Goal: Task Accomplishment & Management: Complete application form

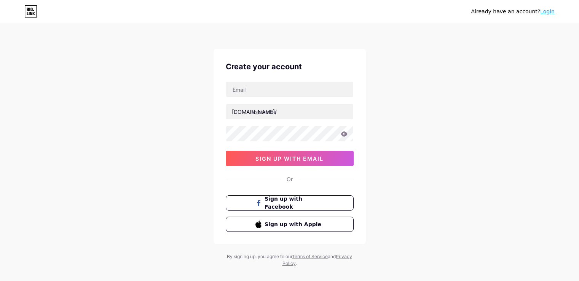
click at [248, 89] on input "text" at bounding box center [289, 89] width 127 height 15
click at [265, 87] on input "text" at bounding box center [289, 89] width 127 height 15
paste input "[EMAIL_ADDRESS][DOMAIN_NAME]"
type input "[EMAIL_ADDRESS][DOMAIN_NAME]"
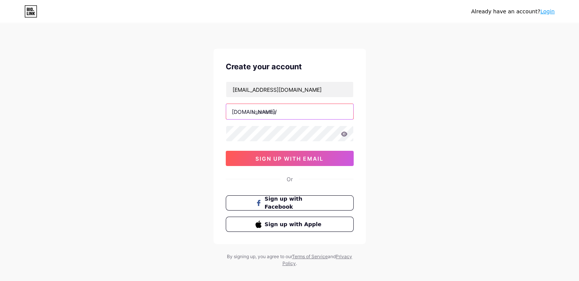
click at [264, 111] on input "text" at bounding box center [289, 111] width 127 height 15
click at [275, 117] on input "text" at bounding box center [289, 111] width 127 height 15
paste input "chauffeurserviceprivate"
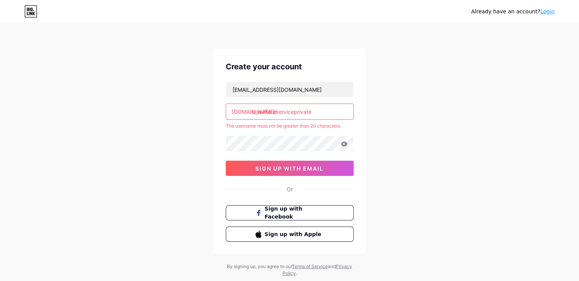
click at [286, 130] on div "[EMAIL_ADDRESS][DOMAIN_NAME] [DOMAIN_NAME]/ chauffeurserviceprivate The usernam…" at bounding box center [290, 128] width 128 height 94
click at [323, 116] on input "chauffeurserviceprivate" at bounding box center [289, 111] width 127 height 15
drag, startPoint x: 295, startPoint y: 111, endPoint x: 329, endPoint y: 108, distance: 34.3
click at [329, 108] on input "chauffeurserviceprivate" at bounding box center [289, 111] width 127 height 15
drag, startPoint x: 266, startPoint y: 109, endPoint x: 275, endPoint y: 109, distance: 9.5
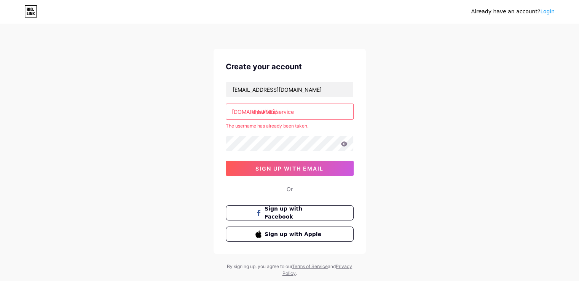
click at [275, 109] on input "chauffeurservice" at bounding box center [289, 111] width 127 height 15
click at [305, 113] on input "chaufservice" at bounding box center [289, 111] width 127 height 15
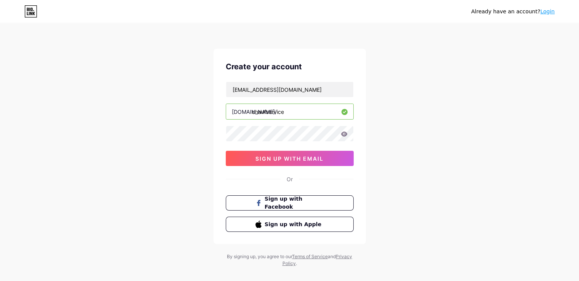
type input "chaufservice"
click at [287, 155] on span "sign up with email" at bounding box center [289, 158] width 68 height 6
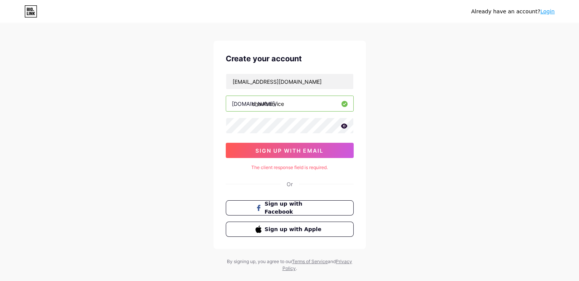
scroll to position [23, 0]
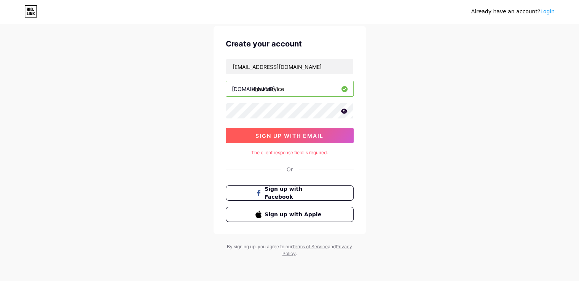
click at [286, 138] on button "sign up with email" at bounding box center [290, 135] width 128 height 15
click at [283, 134] on span "sign up with email" at bounding box center [289, 135] width 68 height 6
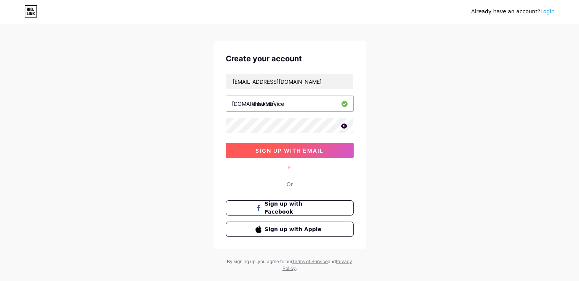
scroll to position [0, 0]
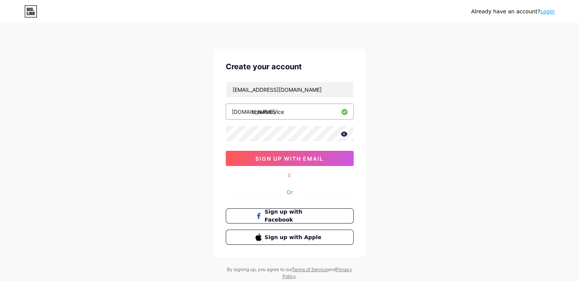
click at [299, 166] on div "Create your account [EMAIL_ADDRESS][DOMAIN_NAME] [DOMAIN_NAME]/ chaufservice si…" at bounding box center [289, 153] width 152 height 208
click at [279, 162] on button "sign up with email" at bounding box center [290, 158] width 128 height 15
click at [336, 88] on input "[EMAIL_ADDRESS][DOMAIN_NAME]" at bounding box center [289, 89] width 127 height 15
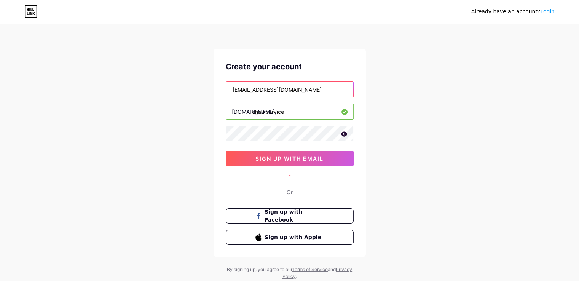
paste input "pocoh69957@gardsiir"
type input "[EMAIL_ADDRESS][DOMAIN_NAME]"
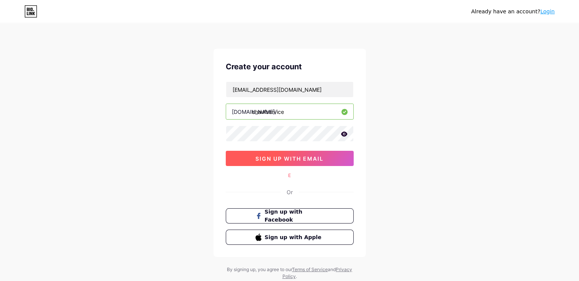
click at [306, 157] on span "sign up with email" at bounding box center [289, 158] width 68 height 6
click at [300, 154] on button "sign up with email" at bounding box center [290, 158] width 128 height 15
click at [302, 159] on span "sign up with email" at bounding box center [289, 158] width 68 height 6
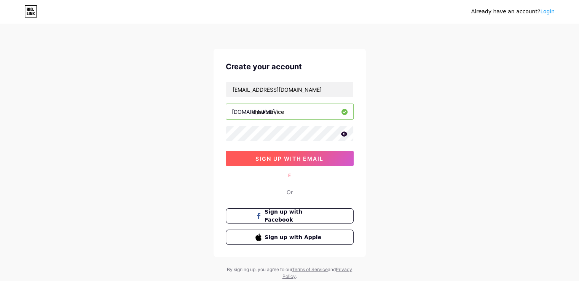
click at [302, 159] on span "sign up with email" at bounding box center [289, 158] width 68 height 6
click at [343, 132] on icon at bounding box center [343, 133] width 6 height 5
click at [343, 132] on icon at bounding box center [343, 134] width 6 height 5
click at [298, 158] on span "sign up with email" at bounding box center [289, 158] width 68 height 6
click at [294, 113] on input "chaufservice" at bounding box center [289, 111] width 127 height 15
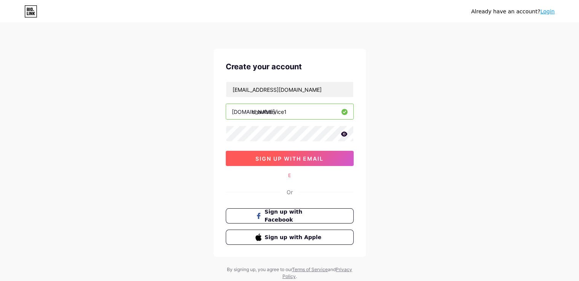
type input "chaufservice1"
click at [297, 164] on button "sign up with email" at bounding box center [290, 158] width 128 height 15
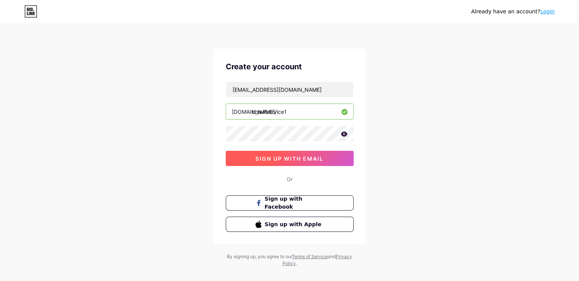
click at [269, 160] on span "sign up with email" at bounding box center [289, 158] width 68 height 6
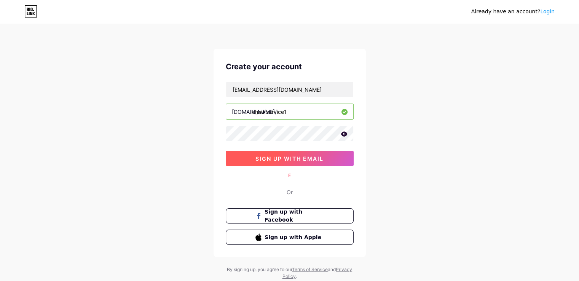
click at [269, 160] on span "sign up with email" at bounding box center [289, 158] width 68 height 6
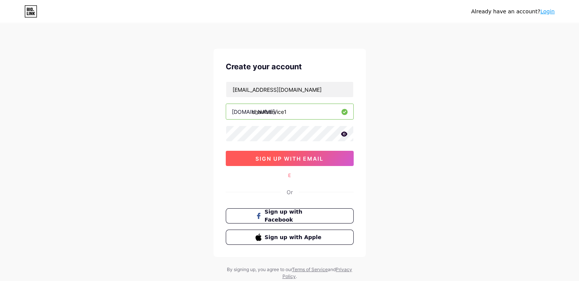
click at [269, 160] on span "sign up with email" at bounding box center [289, 158] width 68 height 6
drag, startPoint x: 283, startPoint y: 173, endPoint x: 312, endPoint y: 178, distance: 29.3
click at [312, 178] on div "Create your account [EMAIL_ADDRESS][DOMAIN_NAME] [DOMAIN_NAME]/ chaufservice1 s…" at bounding box center [289, 153] width 152 height 208
click at [306, 171] on div "Create your account [EMAIL_ADDRESS][DOMAIN_NAME] [DOMAIN_NAME]/ chaufservice1 s…" at bounding box center [289, 153] width 152 height 208
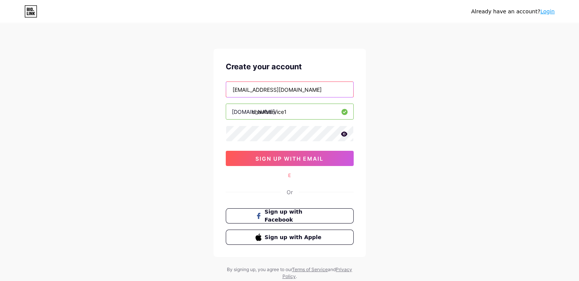
click at [323, 90] on input "[EMAIL_ADDRESS][DOMAIN_NAME]" at bounding box center [289, 89] width 127 height 15
click at [31, 13] on icon at bounding box center [30, 11] width 13 height 12
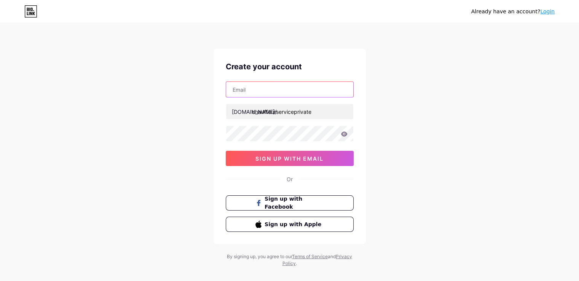
click at [270, 87] on input "text" at bounding box center [289, 89] width 127 height 15
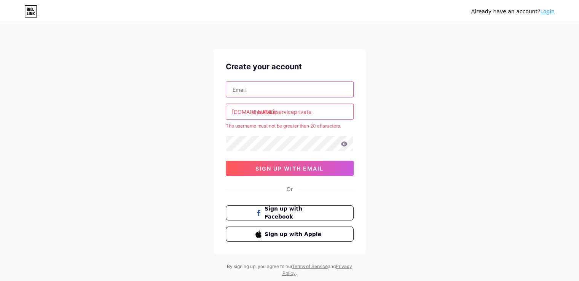
type input "[EMAIL_ADDRESS][DOMAIN_NAME]"
click at [326, 115] on input "chauffeurserviceprivate" at bounding box center [289, 111] width 127 height 15
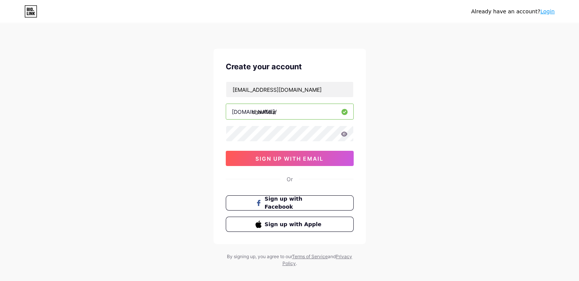
type input "chauffeur"
click at [277, 159] on span "sign up with email" at bounding box center [289, 158] width 68 height 6
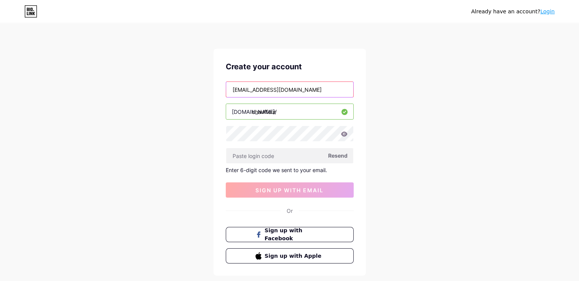
click at [330, 93] on input "[EMAIL_ADDRESS][DOMAIN_NAME]" at bounding box center [289, 89] width 127 height 15
click at [329, 91] on input "[EMAIL_ADDRESS][DOMAIN_NAME]" at bounding box center [289, 89] width 127 height 15
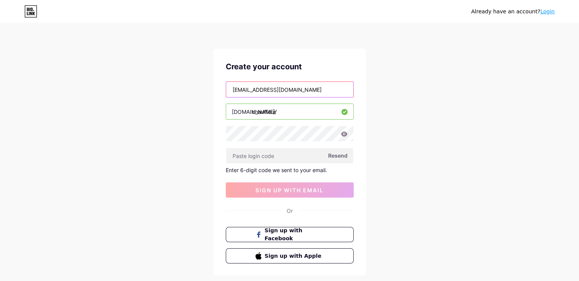
paste input "pocoh69957@gardsiir"
type input "[EMAIL_ADDRESS][DOMAIN_NAME]"
click at [341, 156] on span "Resend" at bounding box center [337, 155] width 19 height 8
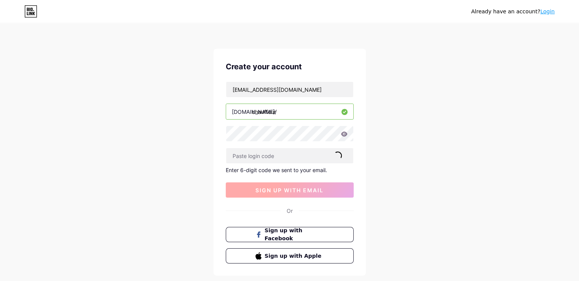
click at [299, 194] on button "sign up with email" at bounding box center [290, 189] width 128 height 15
click at [283, 189] on span "sign up with email" at bounding box center [289, 190] width 68 height 6
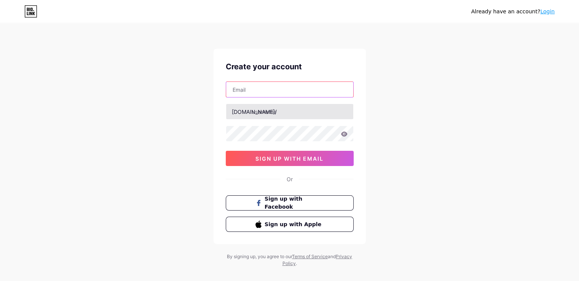
type input "[EMAIL_ADDRESS][DOMAIN_NAME]"
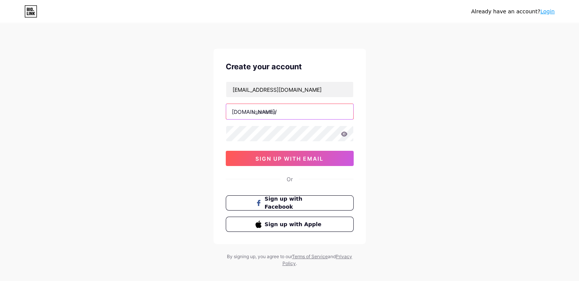
click at [264, 111] on input "text" at bounding box center [289, 111] width 127 height 15
click at [282, 112] on input "text" at bounding box center [289, 111] width 127 height 15
paste input "[DOMAIN_NAME]"
type input "[EMAIL_ADDRESS][DOMAIN_NAME]"
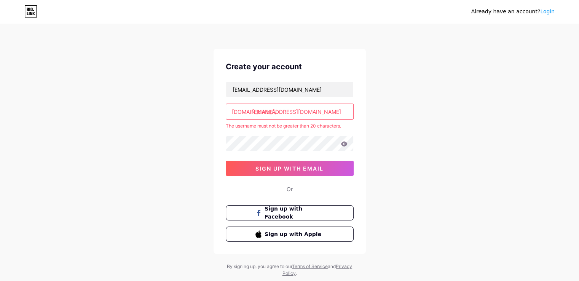
click at [328, 114] on input "[EMAIL_ADDRESS][DOMAIN_NAME]" at bounding box center [289, 111] width 127 height 15
click at [328, 114] on input "pocoh69957@gardsiir.com" at bounding box center [289, 111] width 127 height 15
click at [277, 104] on input "text" at bounding box center [289, 111] width 127 height 15
paste input "chauffeurserviceprivate"
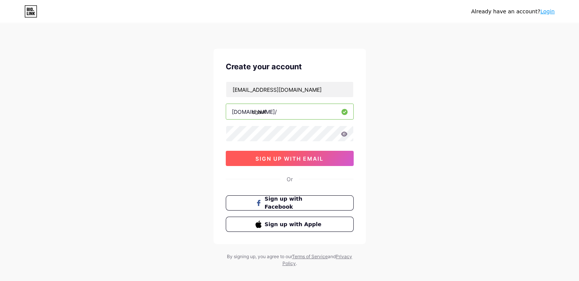
type input "chauf"
click at [291, 161] on button "sign up with email" at bounding box center [290, 158] width 128 height 15
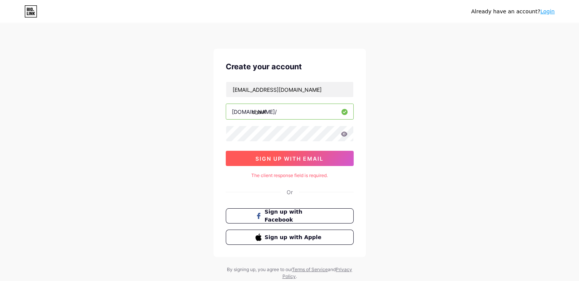
click at [292, 157] on span "sign up with email" at bounding box center [289, 158] width 68 height 6
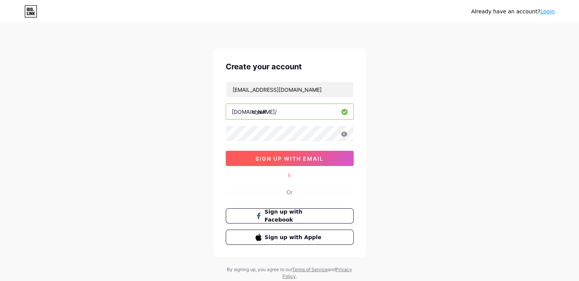
click at [292, 157] on span "sign up with email" at bounding box center [289, 158] width 68 height 6
click at [292, 156] on span "sign up with email" at bounding box center [289, 158] width 68 height 6
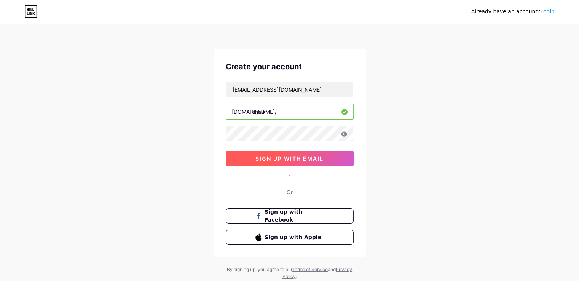
click at [292, 156] on span "sign up with email" at bounding box center [289, 158] width 68 height 6
click at [292, 155] on span "sign up with email" at bounding box center [289, 158] width 68 height 6
click at [292, 153] on button "sign up with email" at bounding box center [290, 158] width 128 height 15
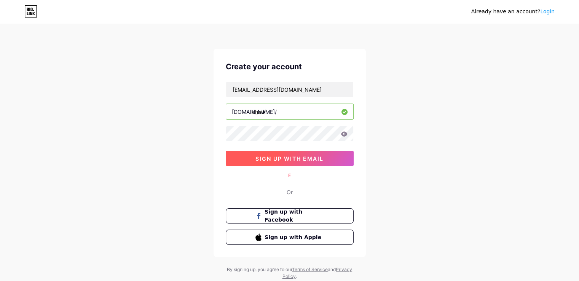
click at [292, 154] on button "sign up with email" at bounding box center [290, 158] width 128 height 15
click at [292, 155] on span "sign up with email" at bounding box center [289, 158] width 68 height 6
click at [292, 154] on button "sign up with email" at bounding box center [290, 158] width 128 height 15
click at [293, 152] on button "sign up with email" at bounding box center [290, 158] width 128 height 15
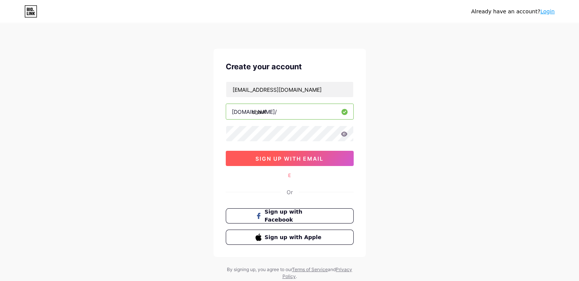
click at [293, 152] on button "sign up with email" at bounding box center [290, 158] width 128 height 15
click at [282, 156] on span "sign up with email" at bounding box center [289, 158] width 68 height 6
click at [33, 51] on div "Already have an account? Login Create your account pocoh69957@gardsiir.com bio.…" at bounding box center [289, 152] width 579 height 304
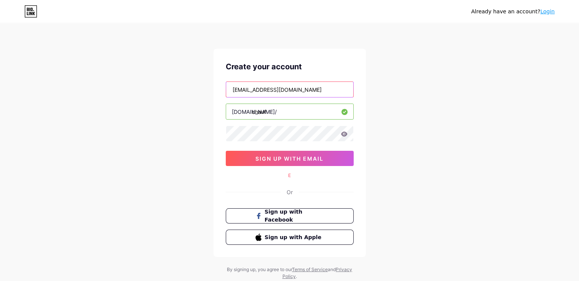
click at [320, 96] on input "[EMAIL_ADDRESS][DOMAIN_NAME]" at bounding box center [289, 89] width 127 height 15
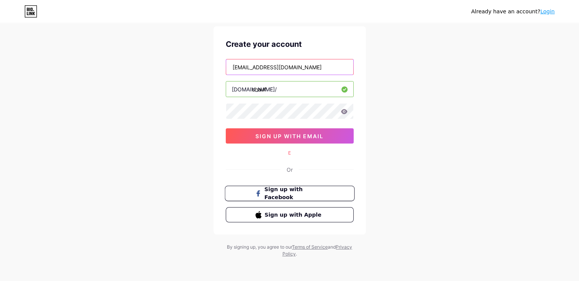
scroll to position [23, 0]
click at [301, 148] on div "Create your account pocoh69957@gardsiir.com bio.link/ chauf sign up with email …" at bounding box center [289, 130] width 152 height 208
click at [298, 150] on div "E" at bounding box center [290, 152] width 128 height 7
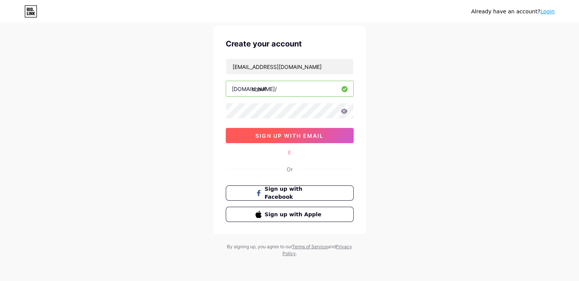
click at [284, 142] on button "sign up with email" at bounding box center [290, 135] width 128 height 15
click at [295, 138] on button "sign up with email" at bounding box center [290, 135] width 128 height 15
click at [288, 156] on div "Create your account pocoh69957@gardsiir.com bio.link/ chauf sign up with email …" at bounding box center [289, 130] width 152 height 208
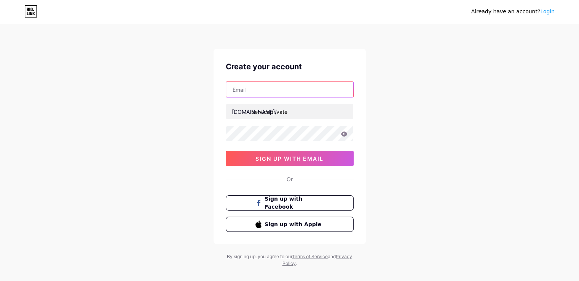
click at [269, 89] on input "text" at bounding box center [289, 89] width 127 height 15
